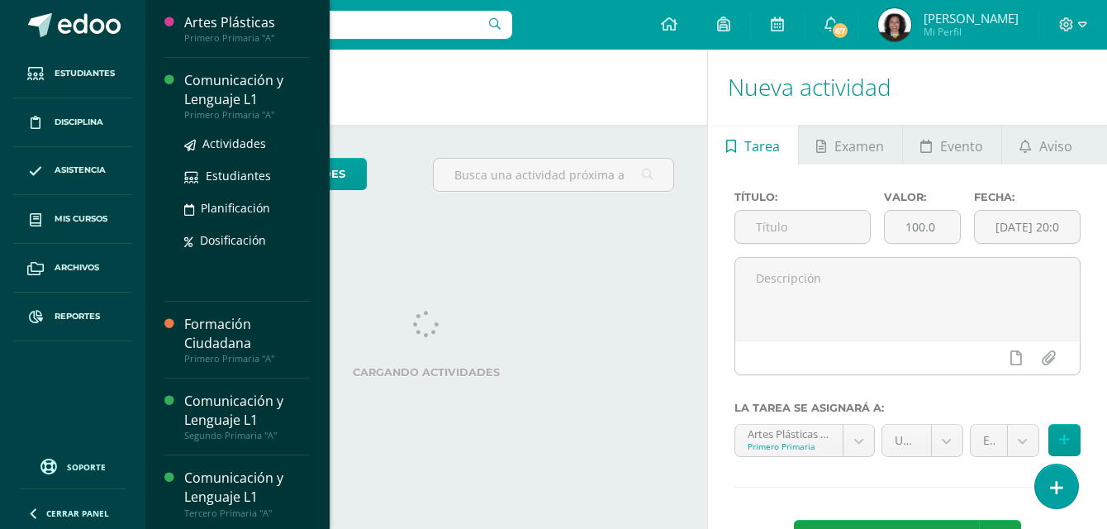
click at [256, 88] on div "Comunicación y Lenguaje L1" at bounding box center [247, 90] width 126 height 38
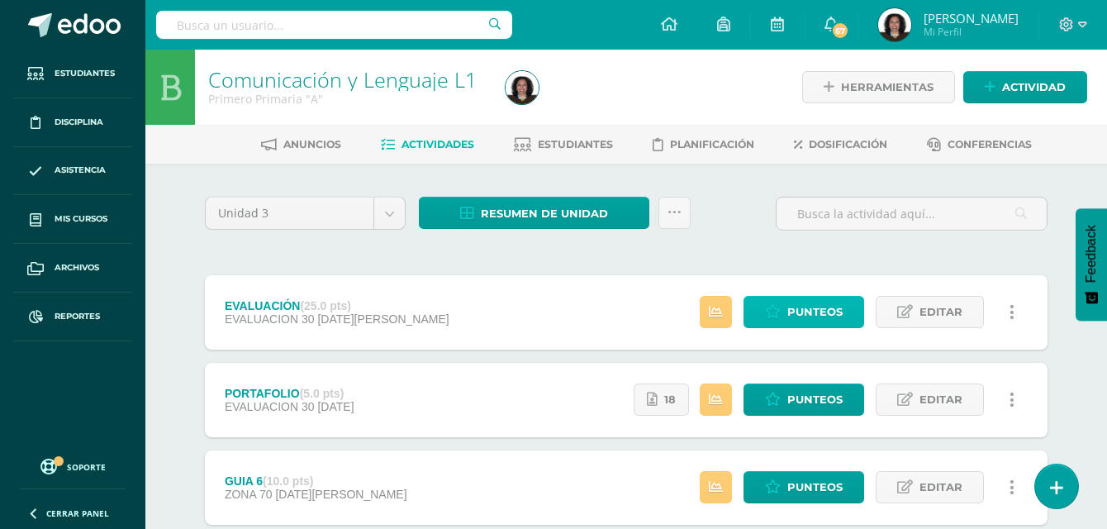
click at [821, 310] on span "Punteos" at bounding box center [814, 312] width 55 height 31
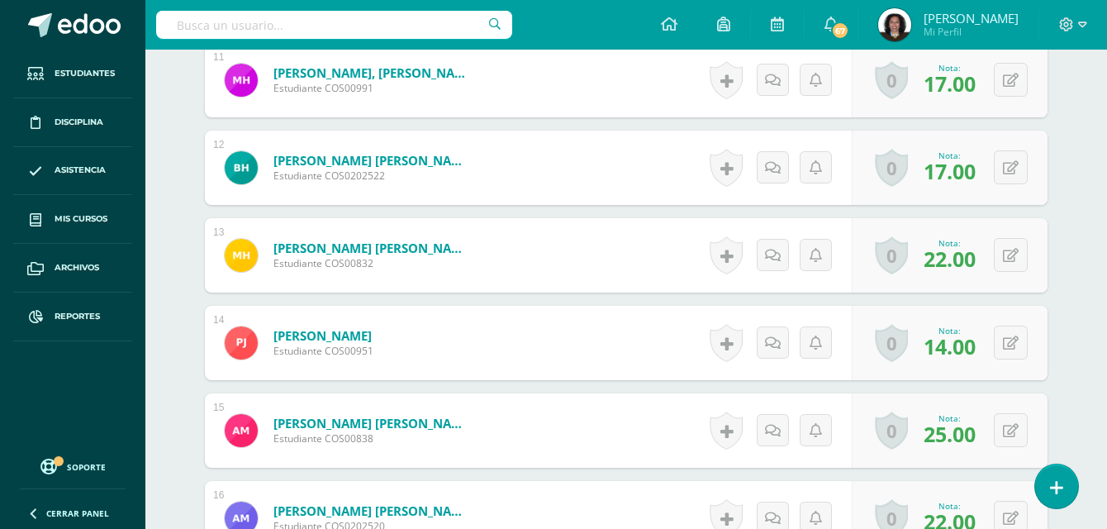
scroll to position [994, 0]
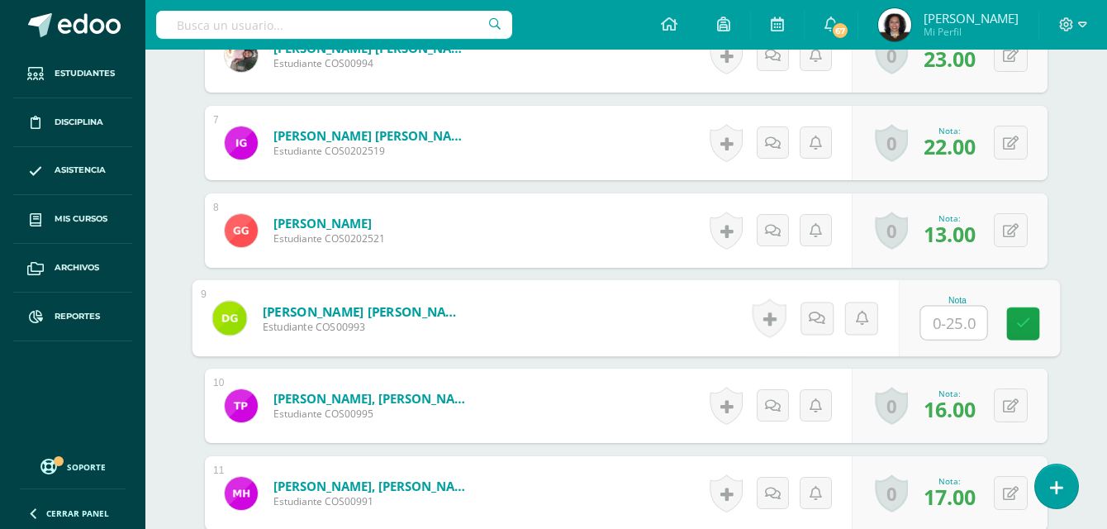
click at [961, 327] on input "text" at bounding box center [954, 322] width 66 height 33
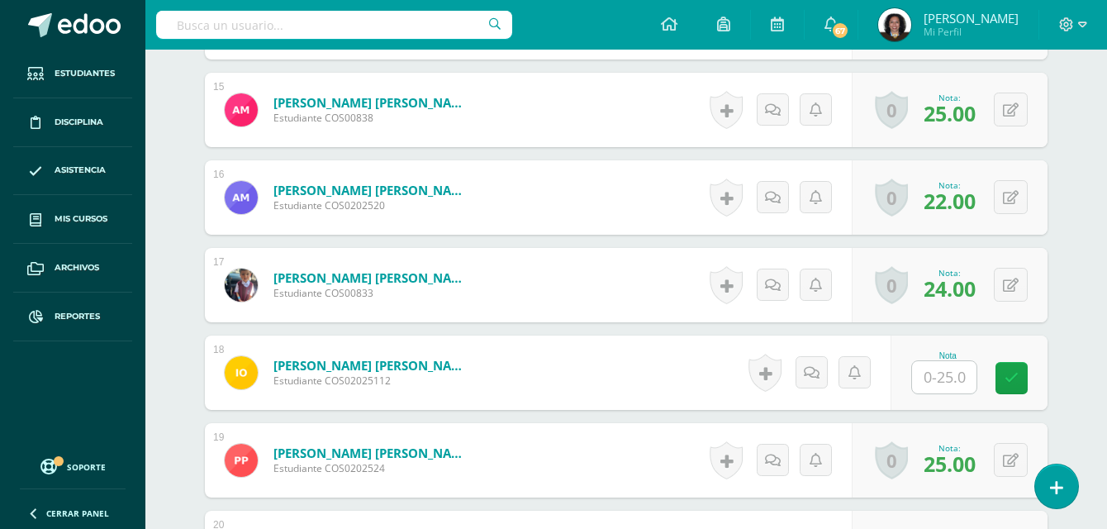
scroll to position [1820, 0]
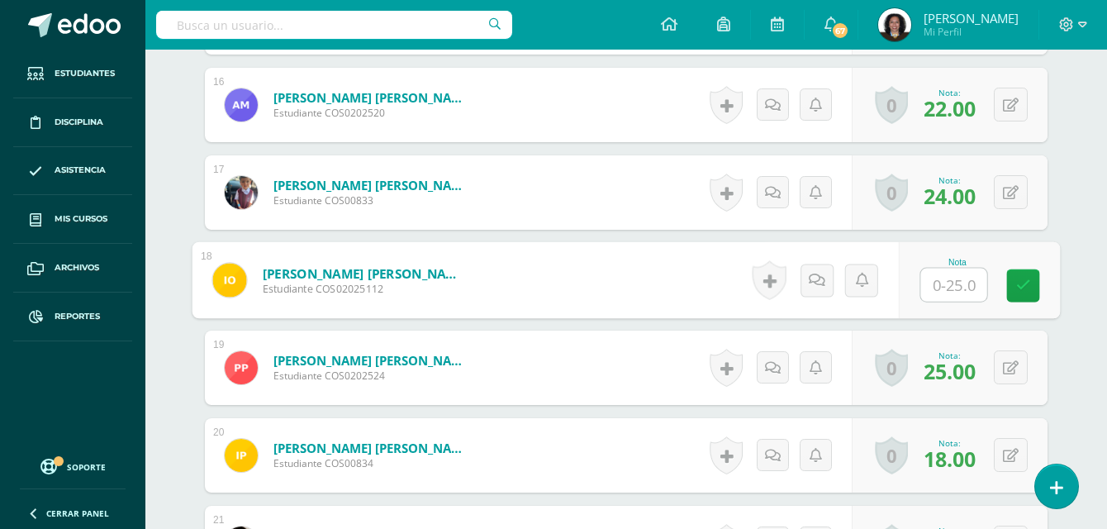
click at [946, 287] on input "text" at bounding box center [954, 284] width 66 height 33
type input "7"
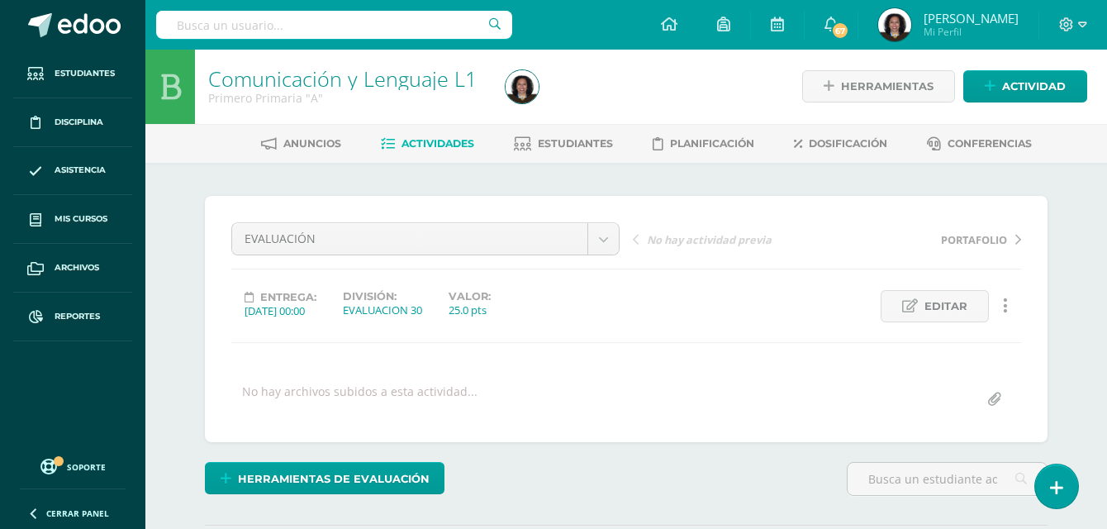
scroll to position [0, 0]
click at [554, 145] on span "Estudiantes" at bounding box center [575, 144] width 75 height 12
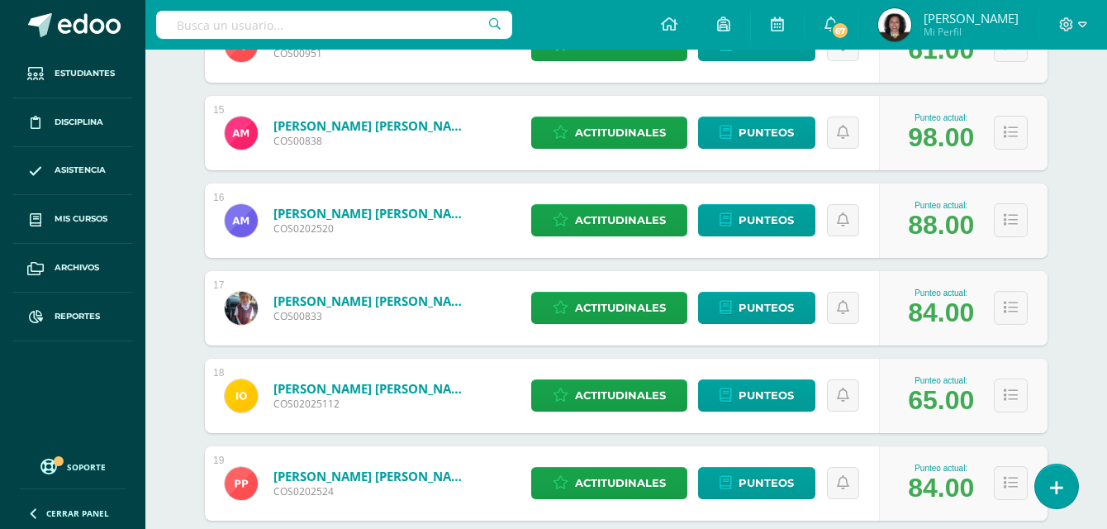
scroll to position [1623, 0]
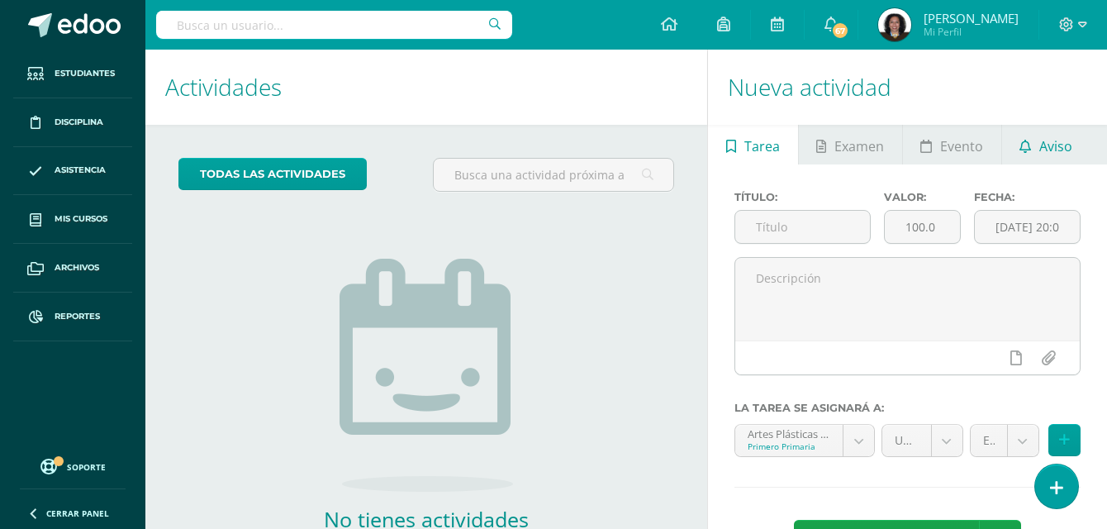
click at [1034, 140] on link "Aviso" at bounding box center [1046, 145] width 88 height 40
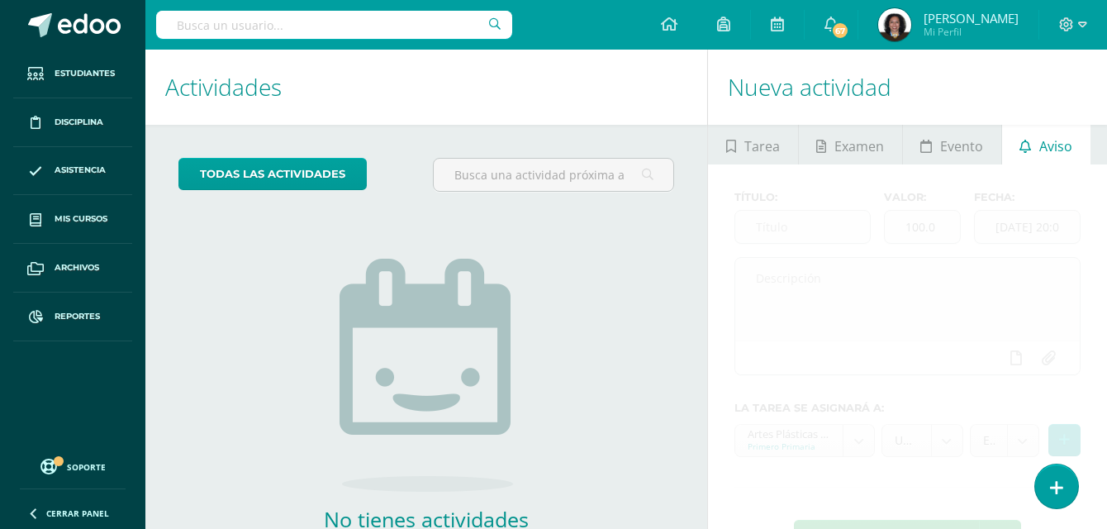
scroll to position [107, 0]
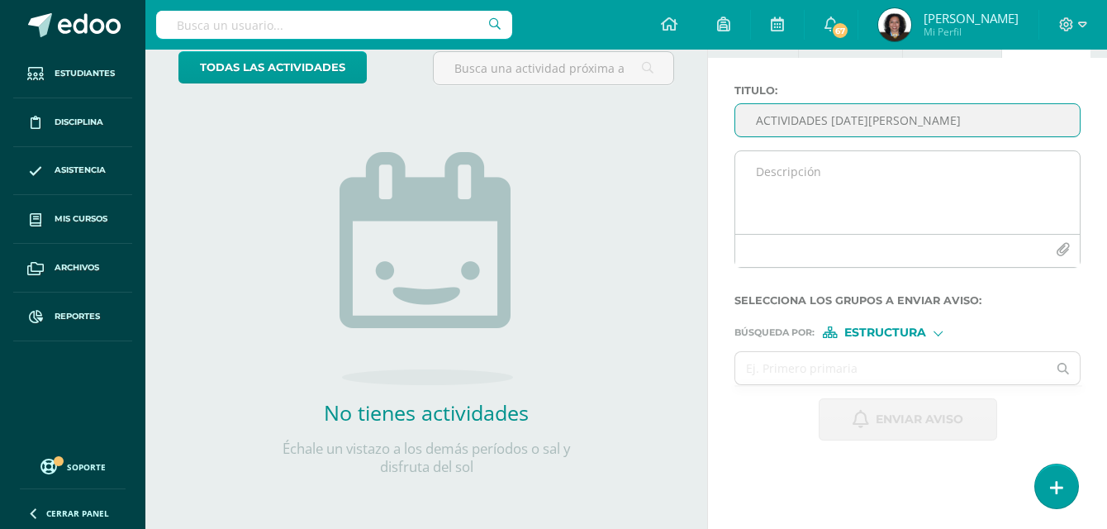
type input "ACTIVIDADES [DATE][PERSON_NAME]"
click at [923, 178] on textarea at bounding box center [907, 192] width 344 height 83
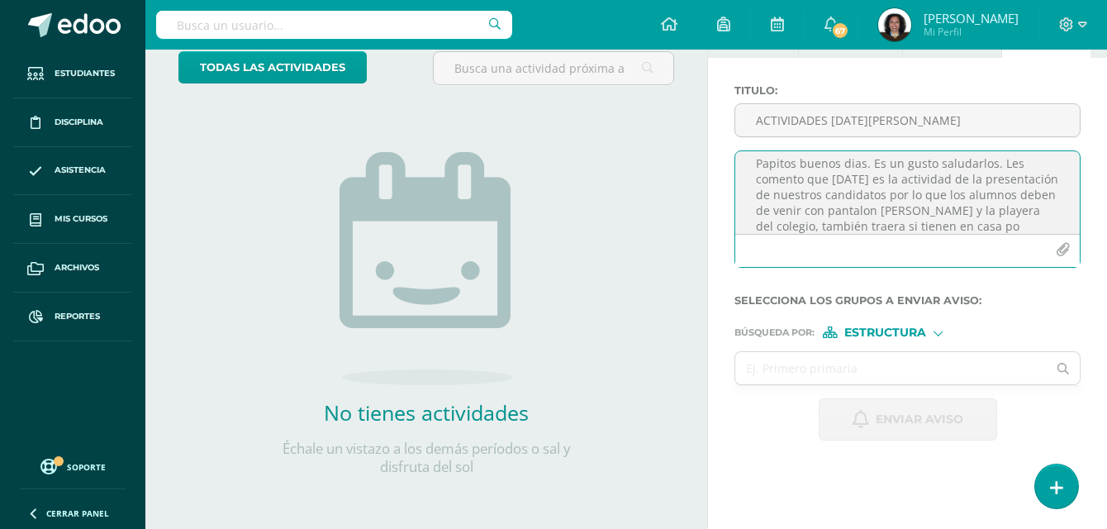
scroll to position [24, 0]
click at [942, 213] on textarea "Papitos buenos dias. Es un gusto saludarlos. Les comento que [DATE] es la activ…" at bounding box center [907, 192] width 344 height 83
click at [836, 227] on textarea "Papitos buenos dias. Es un gusto saludarlos. Les comento que [DATE] es la activ…" at bounding box center [907, 192] width 344 height 83
click at [875, 189] on textarea "Papitos buenos días. Es un gusto saludarlos. Les comento que [DATE] es la activ…" at bounding box center [907, 192] width 344 height 83
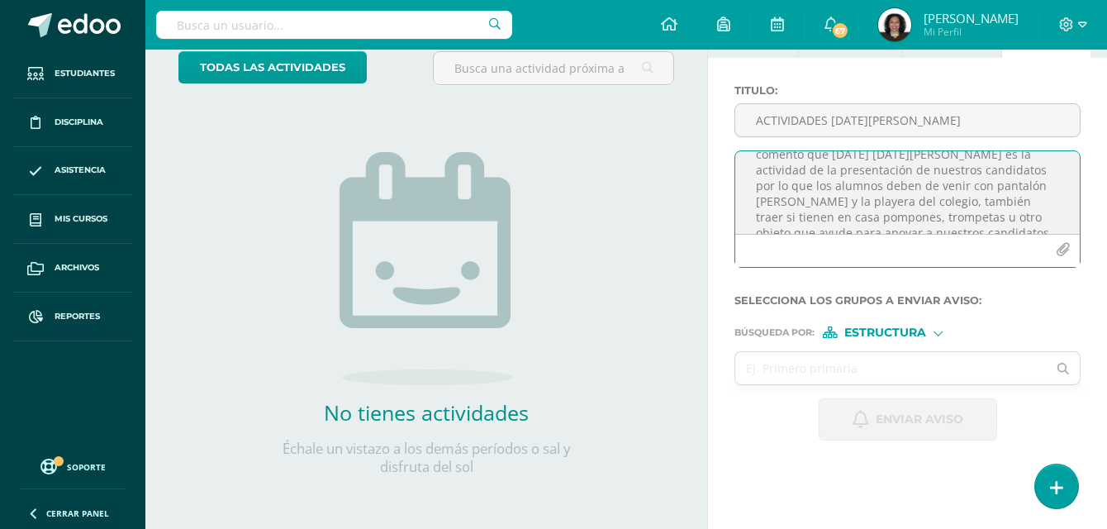
scroll to position [52, 0]
click at [928, 214] on textarea "Papitos buenos días. Es un gusto saludarlos. Les comento que [DATE] [DATE][PERS…" at bounding box center [907, 192] width 344 height 83
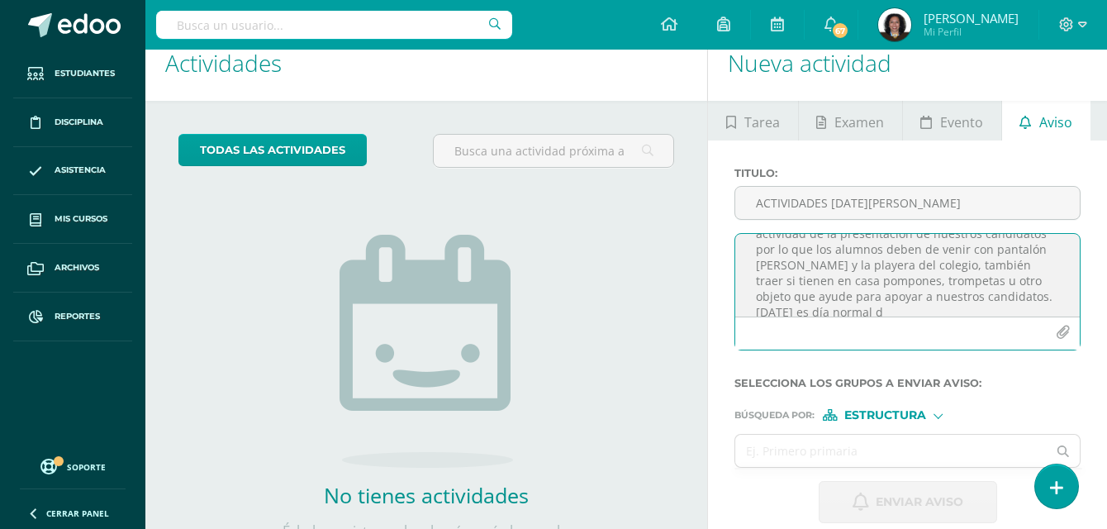
scroll to position [55, 0]
click at [923, 292] on textarea "Papitos buenos días. Es un gusto saludarlos. Les comento que [DATE] [DATE][PERS…" at bounding box center [907, 275] width 344 height 83
click at [835, 306] on textarea "Papitos buenos días. Es un gusto saludarlos. Les comento que [DATE] [DATE][PERS…" at bounding box center [907, 275] width 344 height 83
click at [929, 274] on textarea "Papitos buenos días. Es un gusto saludarlos. Les comento que [DATE] [DATE][PERS…" at bounding box center [907, 275] width 344 height 83
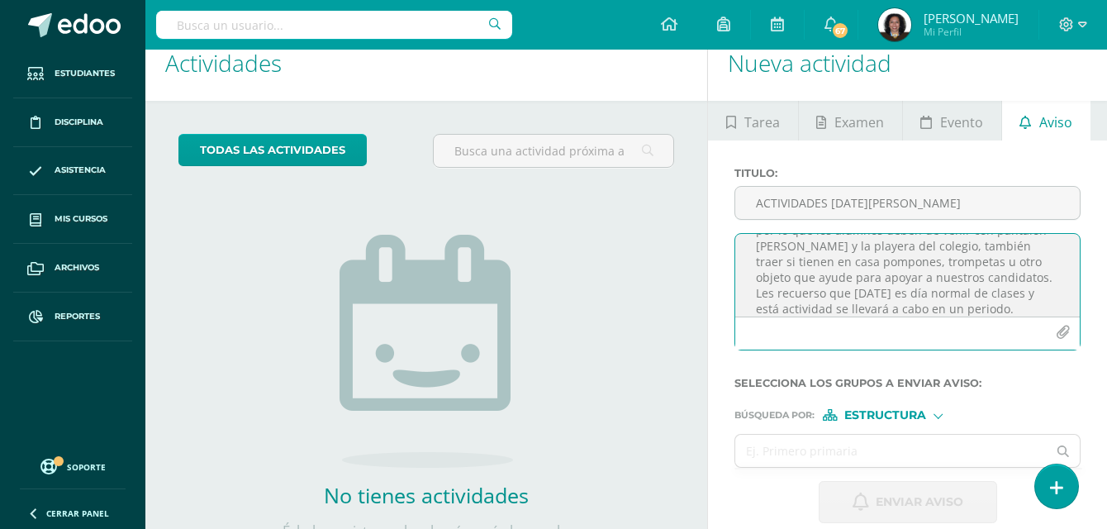
click at [980, 276] on textarea "Papitos buenos días. Es un gusto saludarlos. Les comento que [DATE] [DATE][PERS…" at bounding box center [907, 275] width 344 height 83
click at [917, 306] on textarea "Papitos buenos días. Es un gusto saludarlos. Les comento que [DATE] [DATE][PERS…" at bounding box center [907, 275] width 344 height 83
type textarea "Papitos buenos días. Es un gusto saludarlos. Les comento que [DATE] [DATE][PERS…"
click at [826, 203] on input "ACTIVIDADES [DATE][PERSON_NAME]" at bounding box center [907, 203] width 344 height 32
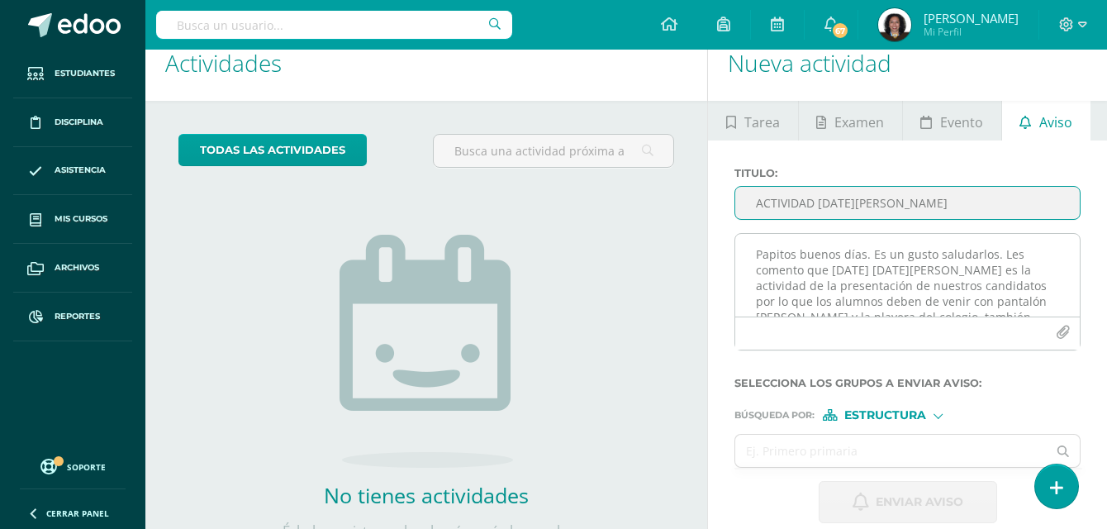
type input "ACTIVIDAD [DATE][PERSON_NAME]"
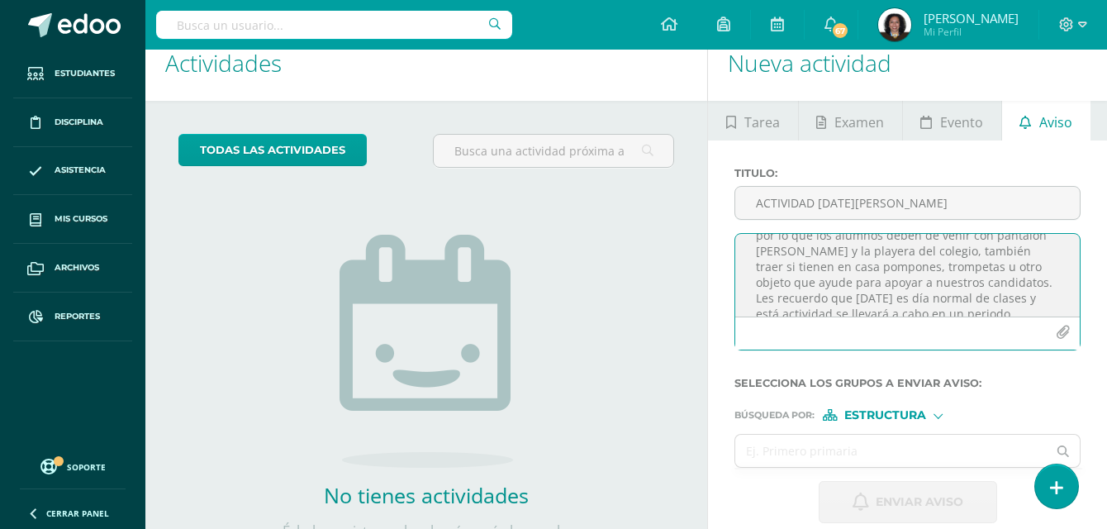
scroll to position [99, 0]
click at [931, 265] on textarea "Papitos buenos días. Es un gusto saludarlos. Les comento que [DATE] [DATE][PERS…" at bounding box center [907, 275] width 344 height 83
click at [925, 264] on textarea "Papitos buenos días. Es un gusto saludarlos. Les comento que [DATE] [DATE][PERS…" at bounding box center [907, 275] width 344 height 83
click at [928, 263] on textarea "Papitos buenos días. Es un gusto saludarlos. Les comento que [DATE] [DATE][PERS…" at bounding box center [907, 275] width 344 height 83
click at [981, 279] on textarea "Papitos buenos días. Es un gusto saludarlos. Les comento que [DATE] [DATE][PERS…" at bounding box center [907, 275] width 344 height 83
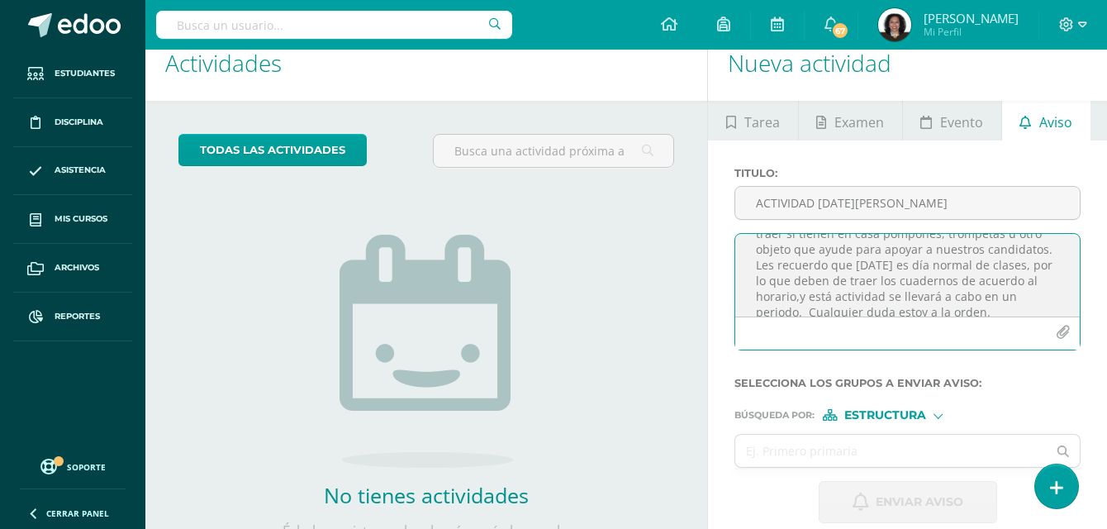
click at [992, 281] on textarea "Papitos buenos días. Es un gusto saludarlos. Les comento que [DATE] [DATE][PERS…" at bounding box center [907, 275] width 344 height 83
drag, startPoint x: 985, startPoint y: 283, endPoint x: 980, endPoint y: 294, distance: 11.8
click at [980, 294] on textarea "Papitos buenos días. Es un gusto saludarlos. Les comento que [DATE] [DATE][PERS…" at bounding box center [907, 275] width 344 height 83
type textarea "Papitos buenos días. Es un gusto saludarlos. Les comento que [DATE] [DATE][PERS…"
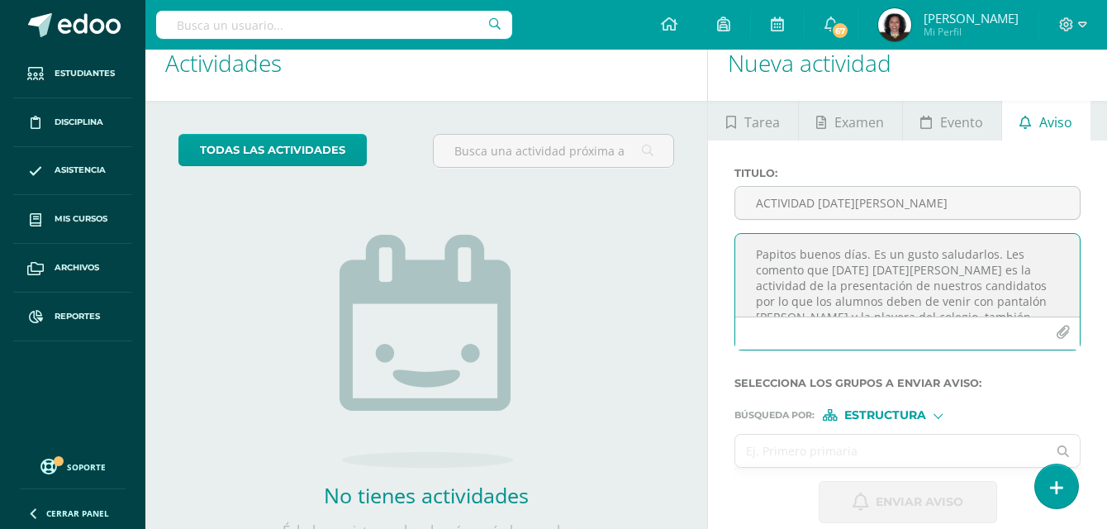
click at [862, 448] on input "text" at bounding box center [890, 450] width 311 height 32
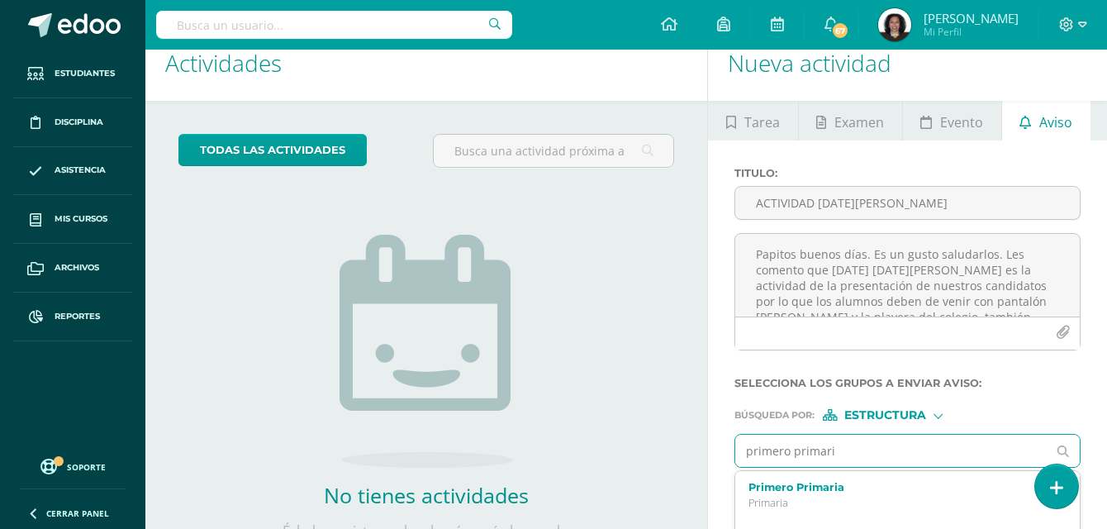
type input "primero primaria"
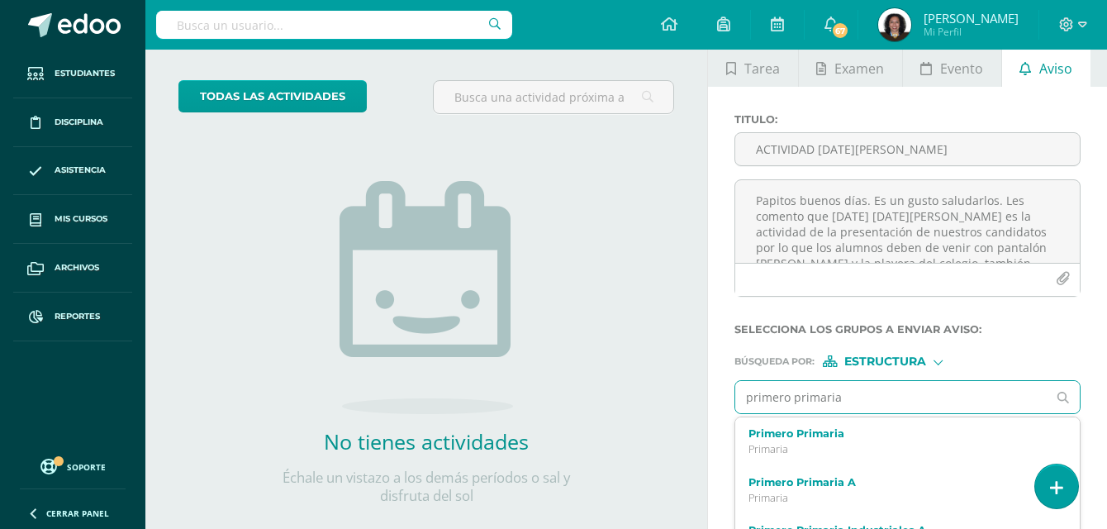
scroll to position [107, 0]
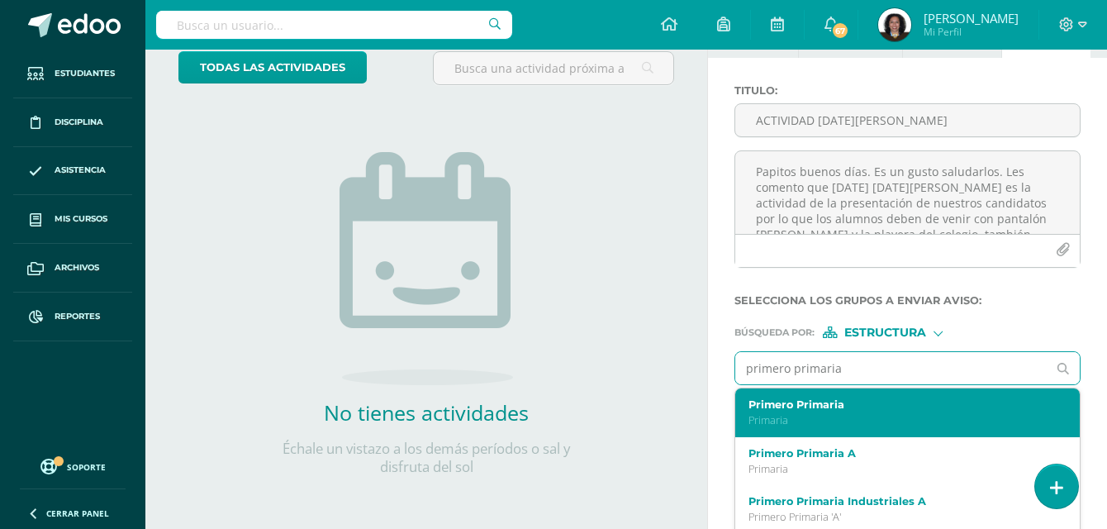
click at [831, 429] on div "Primero Primaria Primaria" at bounding box center [907, 412] width 344 height 49
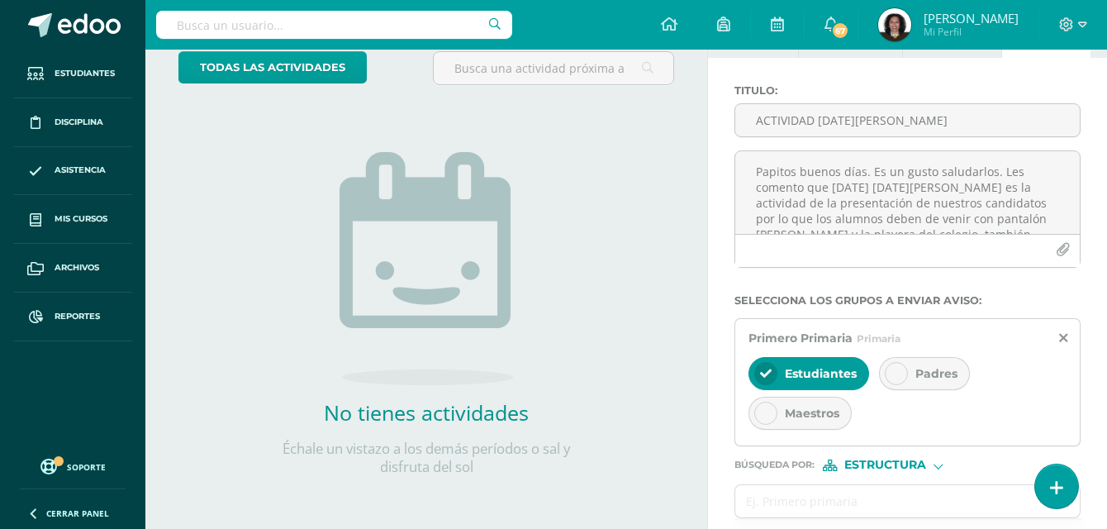
click at [888, 370] on div at bounding box center [896, 373] width 23 height 23
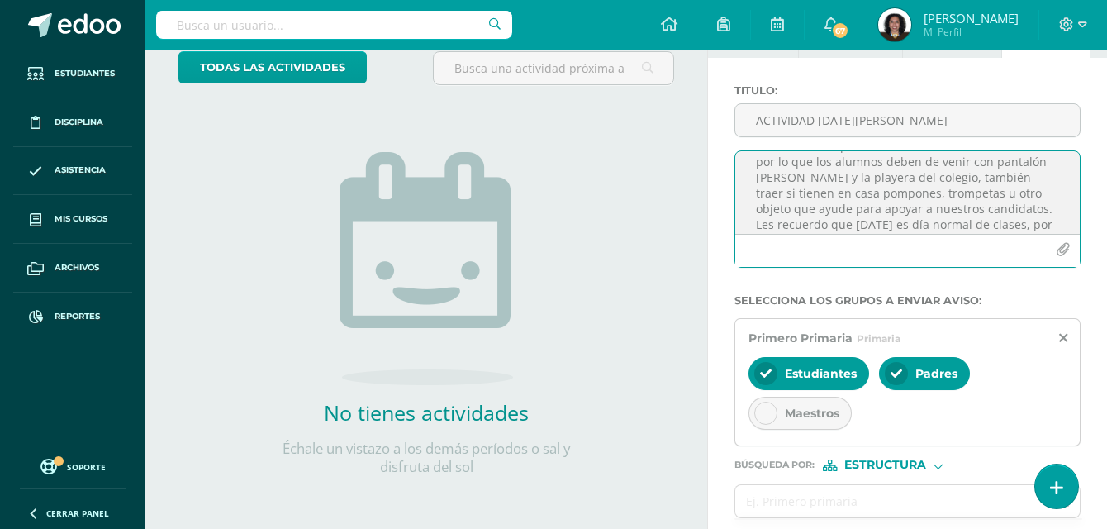
scroll to position [66, 0]
click at [921, 204] on textarea "Papitos buenos días. Es un gusto saludarlos. Les comento que [DATE] [DATE][PERS…" at bounding box center [907, 192] width 344 height 83
click at [1008, 202] on textarea "Papitos buenos días. Es un gusto saludarlos. Les comento que [DATE] [DATE][PERS…" at bounding box center [907, 192] width 344 height 83
click at [868, 217] on textarea "Papitos buenos días. Es un gusto saludarlos. Les comento que [DATE] [DATE][PERS…" at bounding box center [907, 192] width 344 height 83
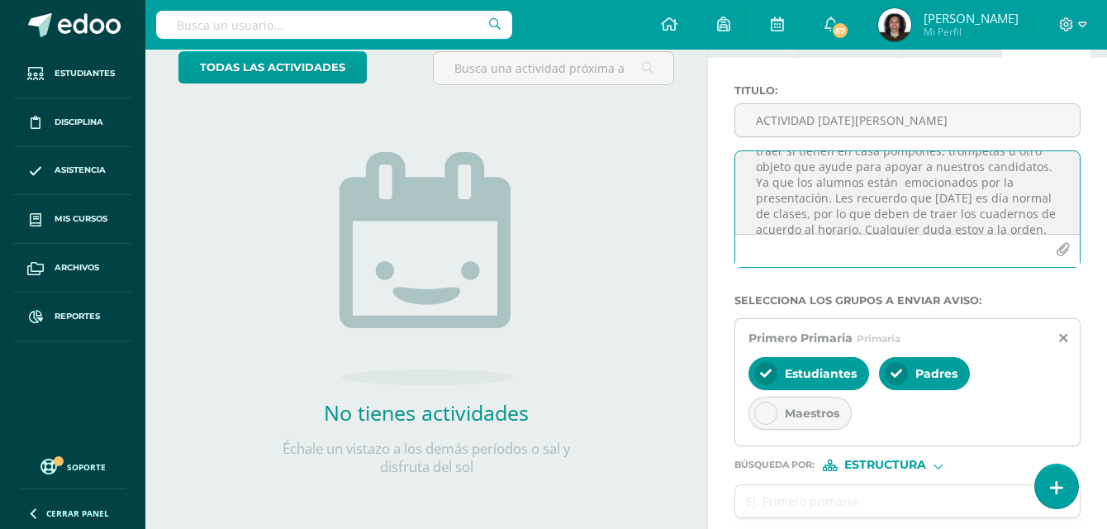
click at [979, 184] on textarea "Papitos buenos días. Es un gusto saludarlos. Les comento que [DATE] [DATE][PERS…" at bounding box center [907, 192] width 344 height 83
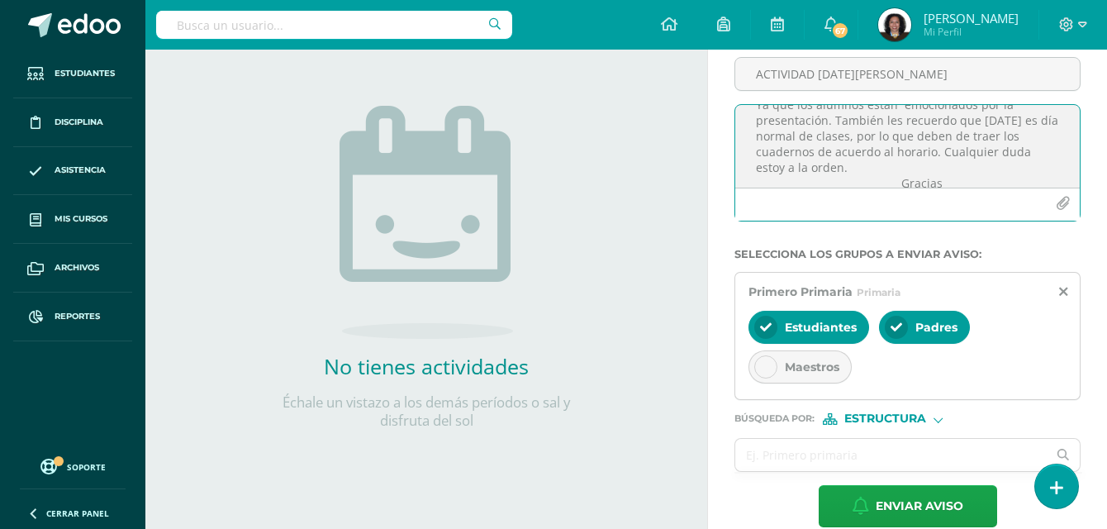
scroll to position [178, 0]
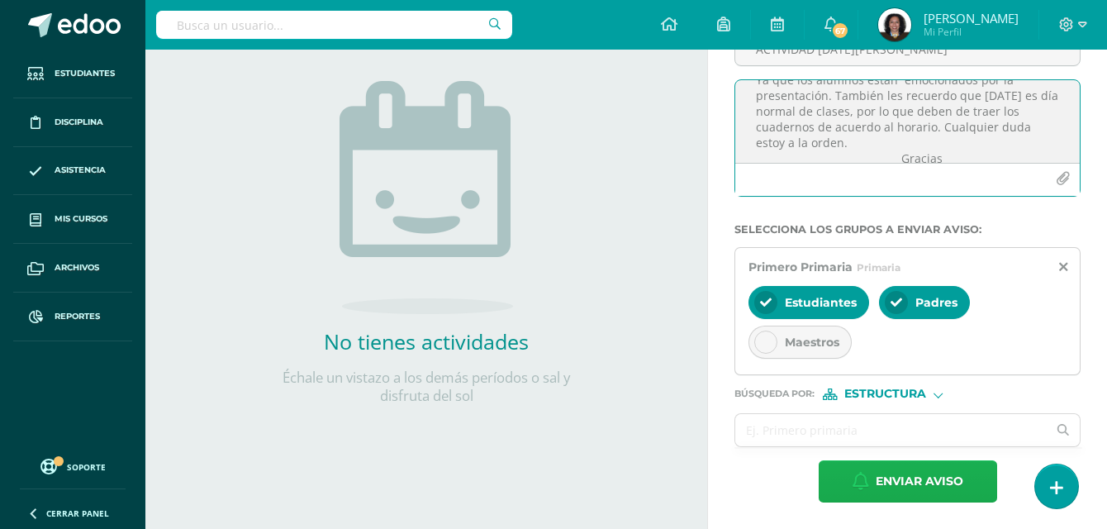
type textarea "Papitos buenos días. Es un gusto saludarlos. Les comento que [DATE] [DATE][PERS…"
click at [891, 478] on span "Enviar aviso" at bounding box center [920, 481] width 88 height 40
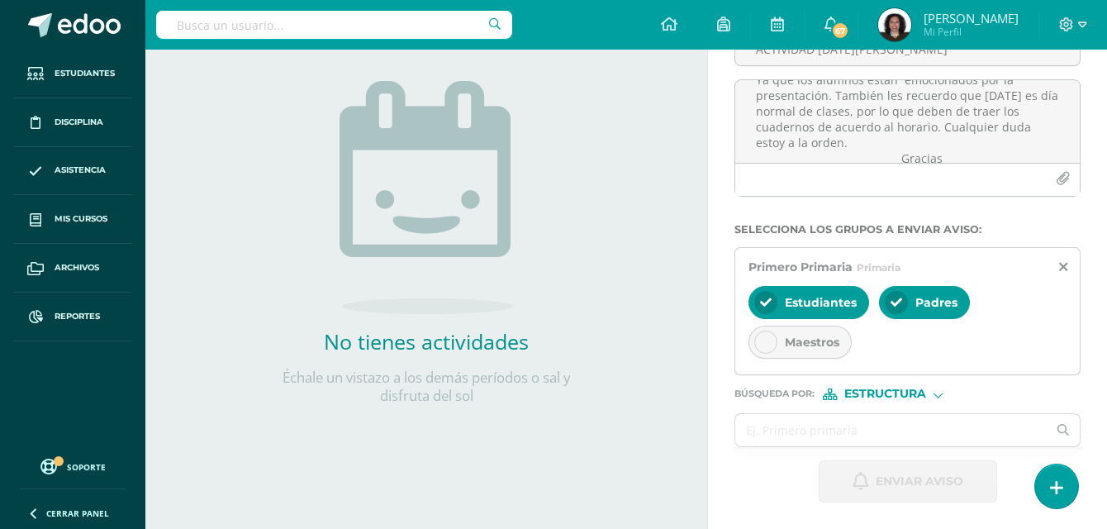
scroll to position [107, 0]
